Goal: Find specific page/section

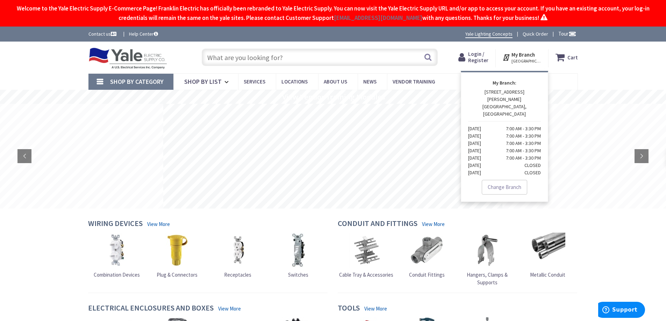
click at [596, 61] on div "Skip to Content Toggle Nav Search Cart My Cart Close" at bounding box center [333, 58] width 666 height 32
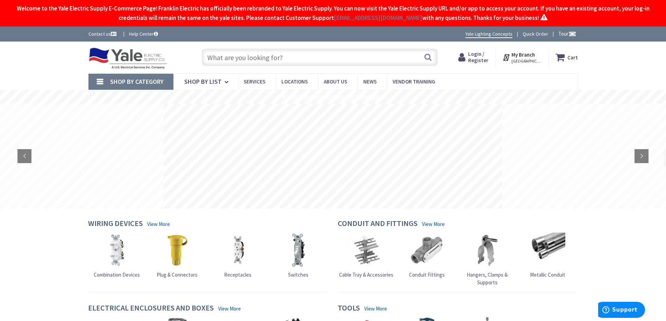
click at [522, 59] on span "[GEOGRAPHIC_DATA], [GEOGRAPHIC_DATA]" at bounding box center [526, 61] width 30 height 6
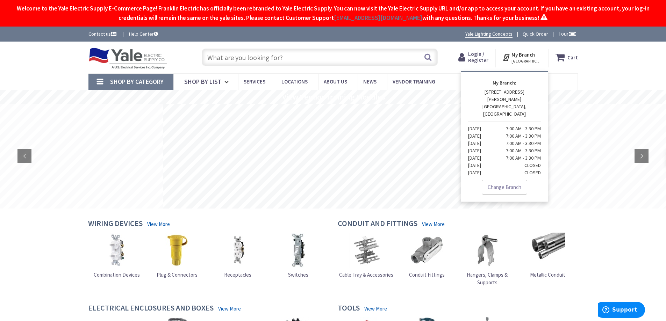
click at [615, 55] on div "Skip to Content Toggle Nav Search Cart My Cart Close" at bounding box center [333, 58] width 666 height 32
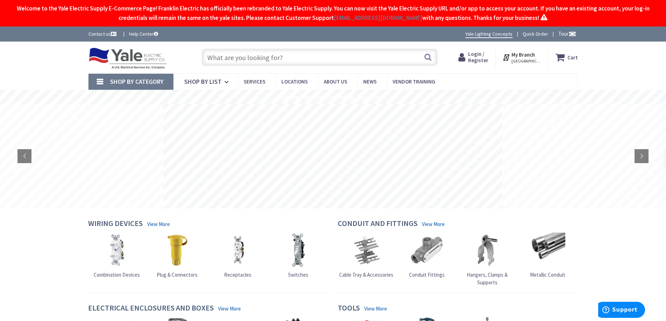
click at [108, 35] on link "Contact us" at bounding box center [102, 33] width 29 height 7
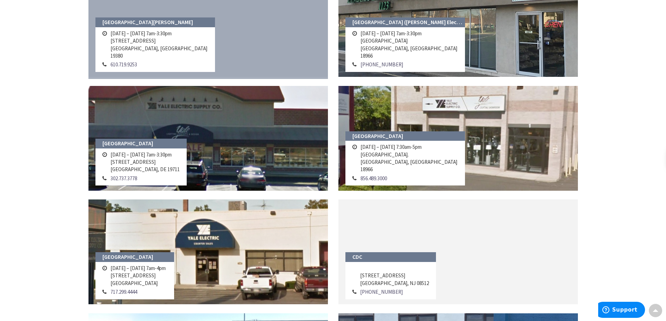
scroll to position [175, 0]
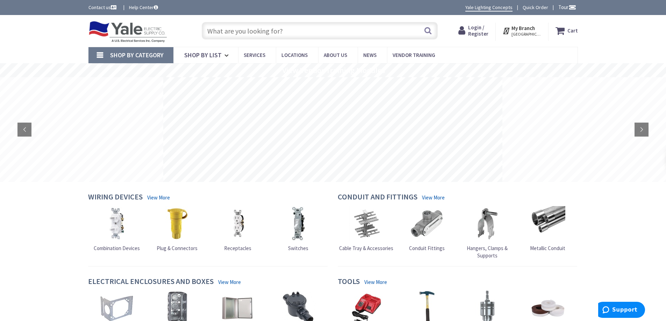
click at [238, 31] on input "text" at bounding box center [320, 30] width 236 height 17
type input "USESI -FRAKLIN"
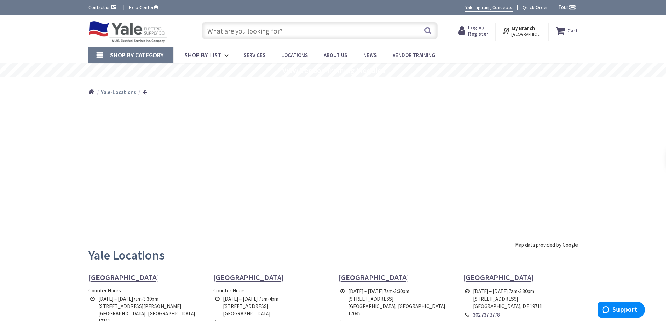
click at [647, 27] on div "Skip to Content Toggle Nav Search Cart My Cart Close" at bounding box center [333, 31] width 666 height 32
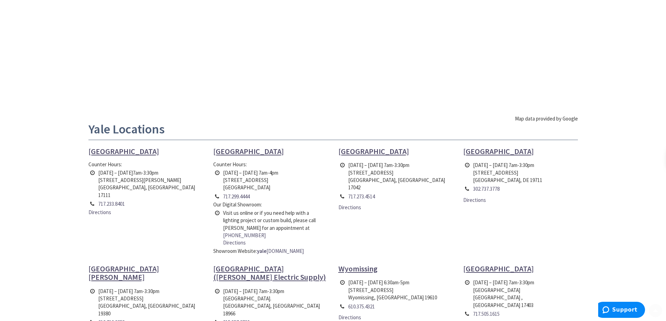
scroll to position [140, 0]
